Goal: Find specific page/section: Find specific page/section

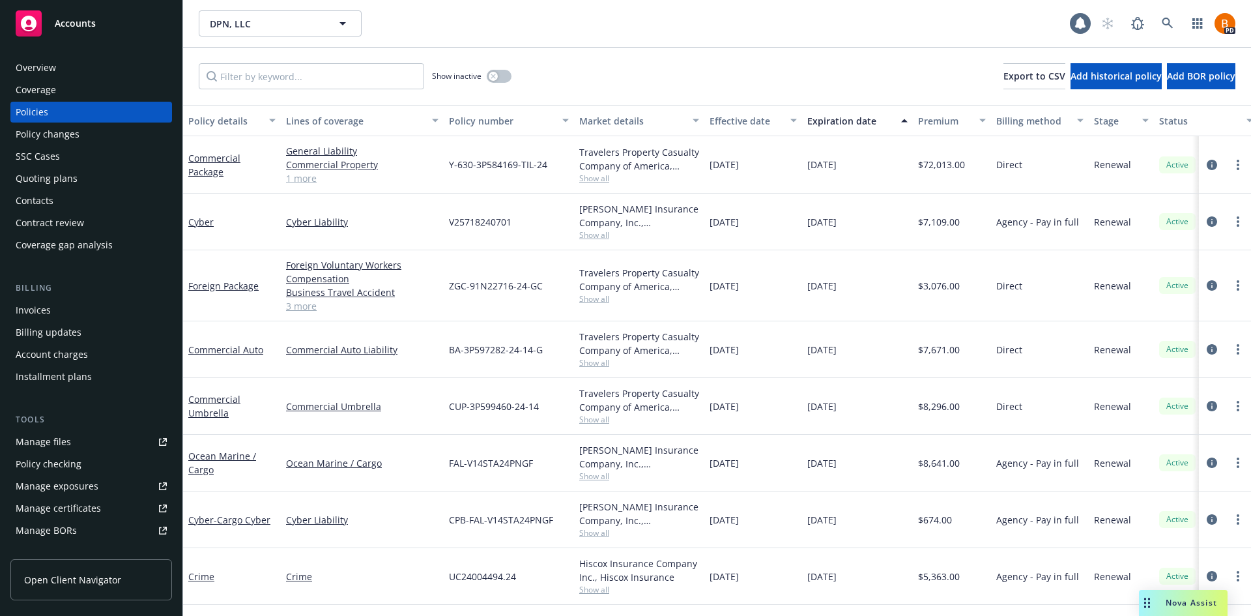
click at [63, 35] on div "Accounts" at bounding box center [91, 23] width 151 height 26
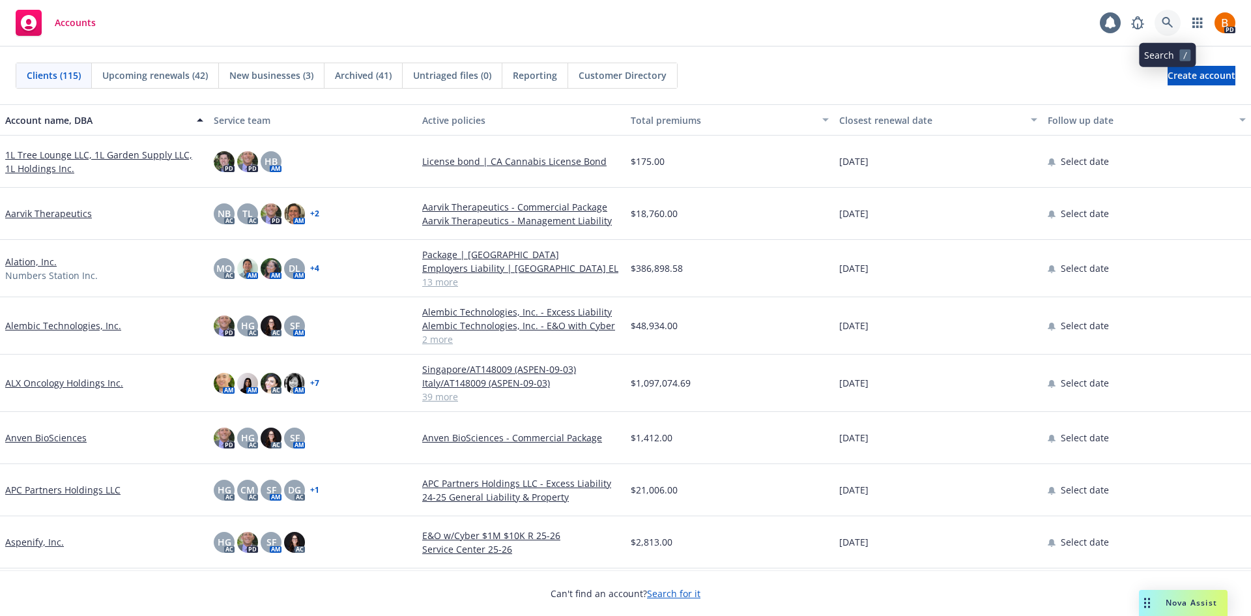
click at [1166, 25] on icon at bounding box center [1168, 23] width 12 height 12
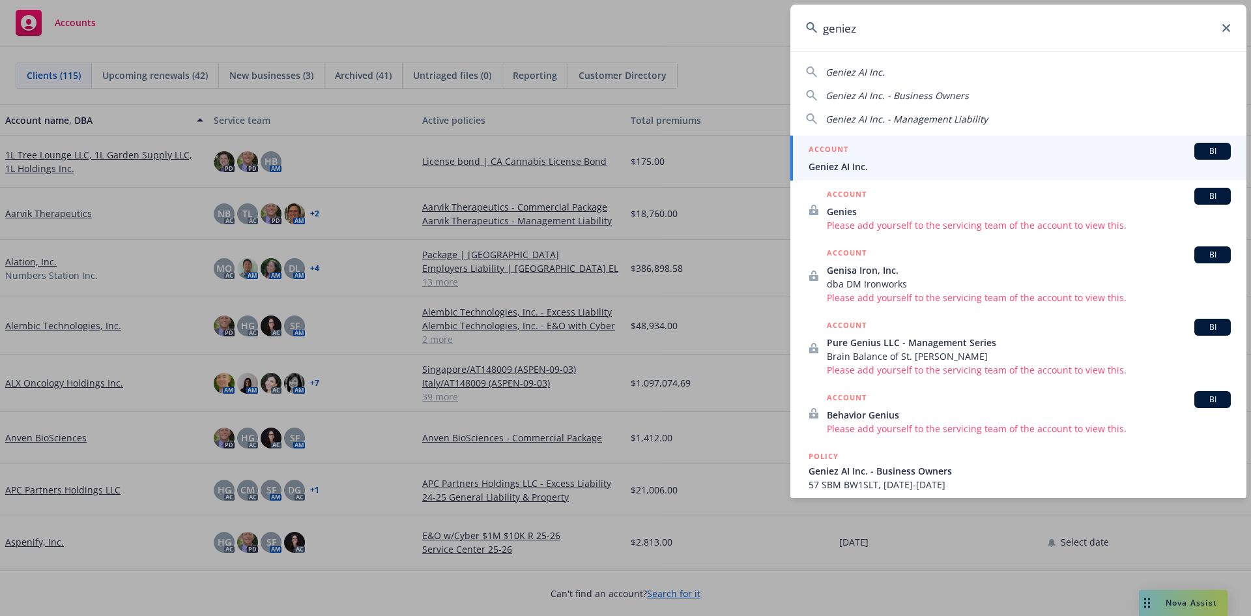
type input "geniez"
click at [859, 152] on div "ACCOUNT BI" at bounding box center [1020, 151] width 422 height 17
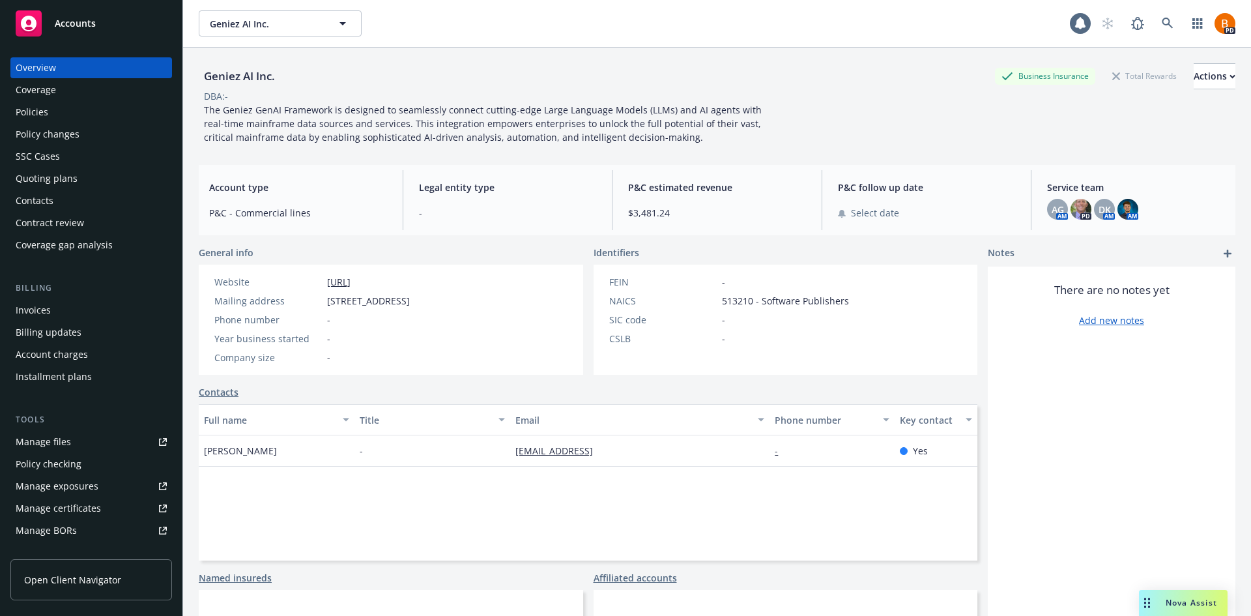
click at [48, 108] on div "Policies" at bounding box center [91, 112] width 151 height 21
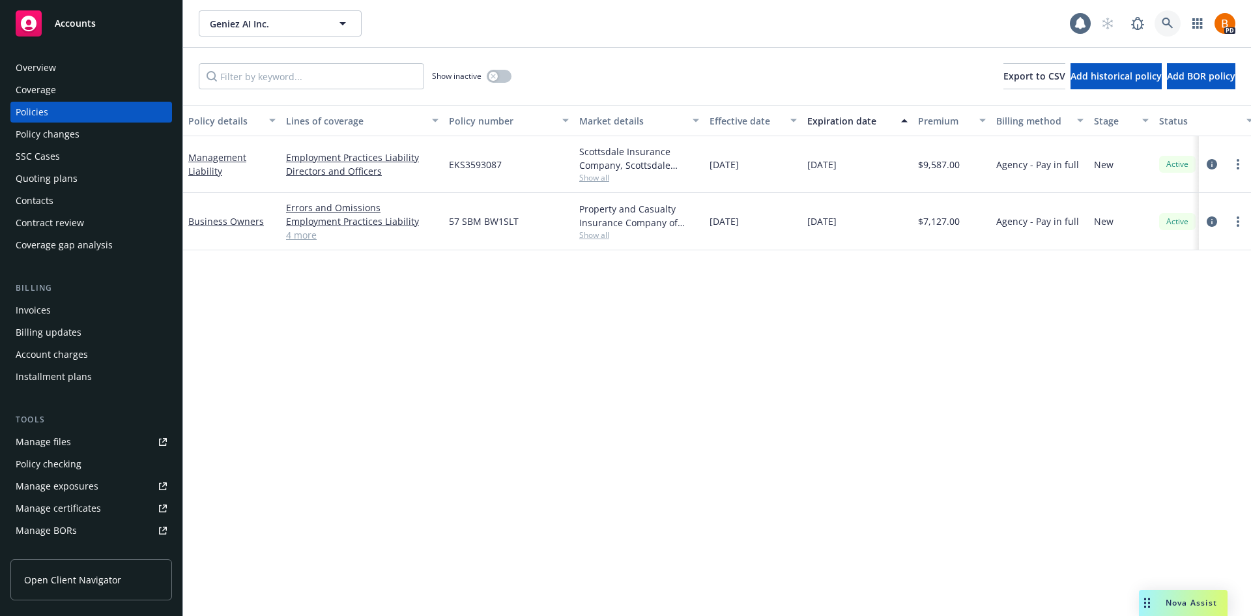
click at [1171, 14] on link at bounding box center [1168, 23] width 26 height 26
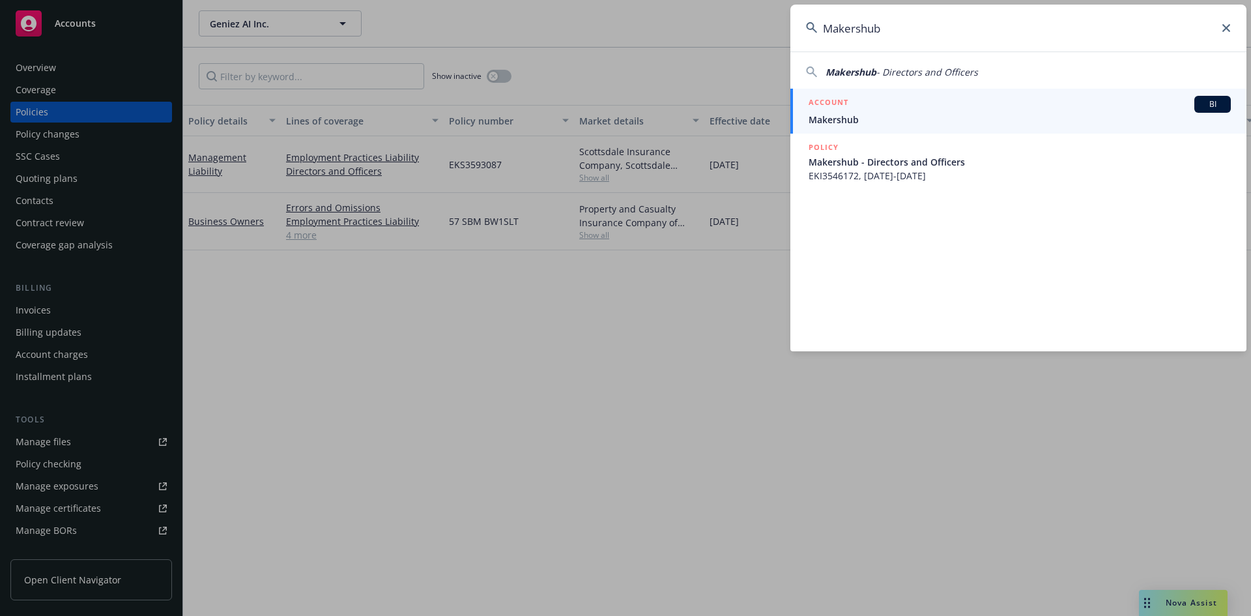
type input "Makershub"
click at [991, 111] on div "ACCOUNT BI" at bounding box center [1020, 104] width 422 height 17
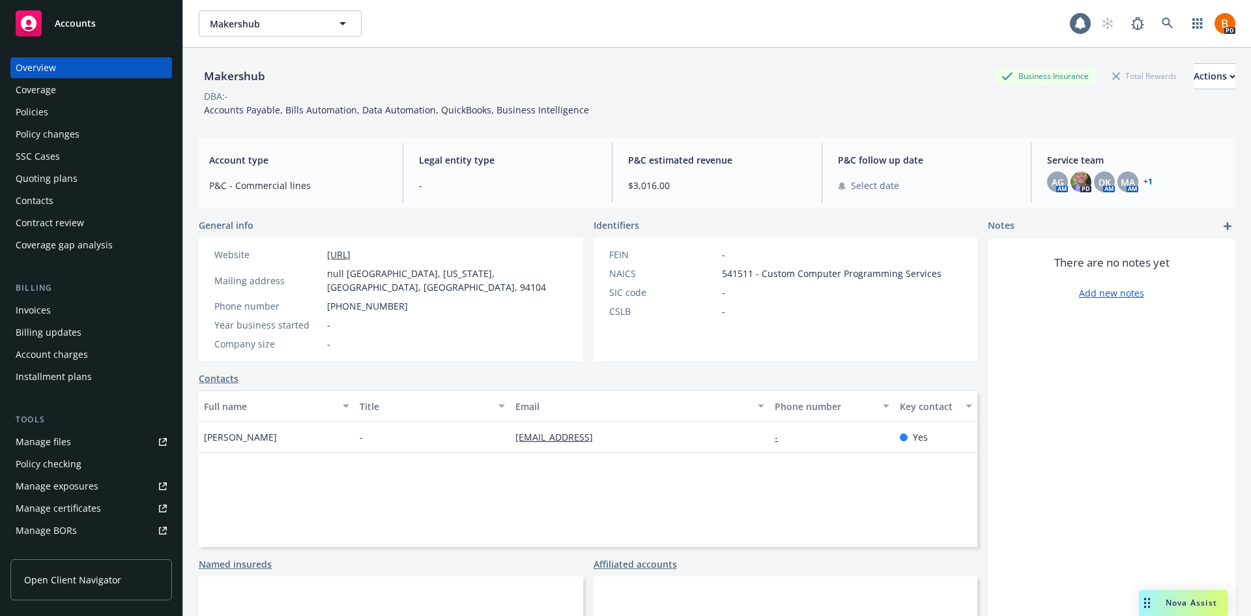
click at [64, 113] on div "Policies" at bounding box center [91, 112] width 151 height 21
